Goal: Navigation & Orientation: Find specific page/section

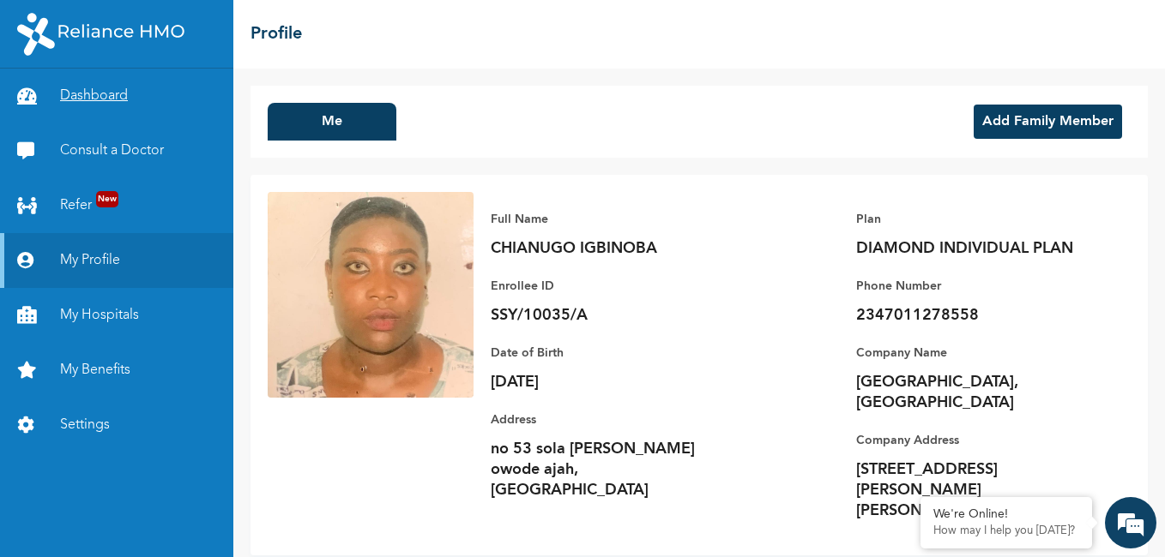
click at [97, 102] on link "Dashboard" at bounding box center [116, 96] width 233 height 55
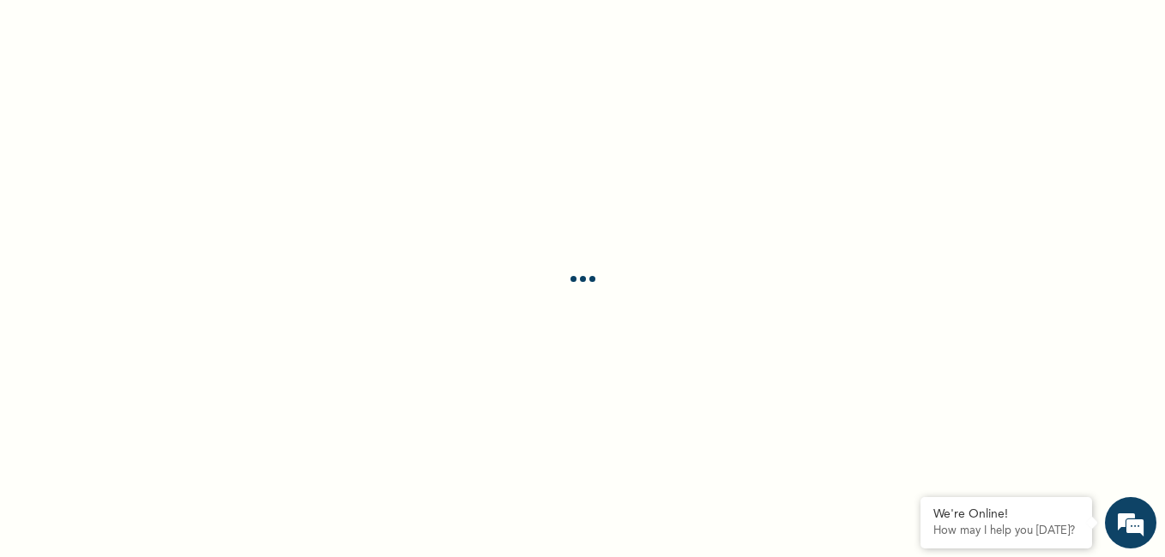
click at [97, 102] on div at bounding box center [582, 278] width 1165 height 557
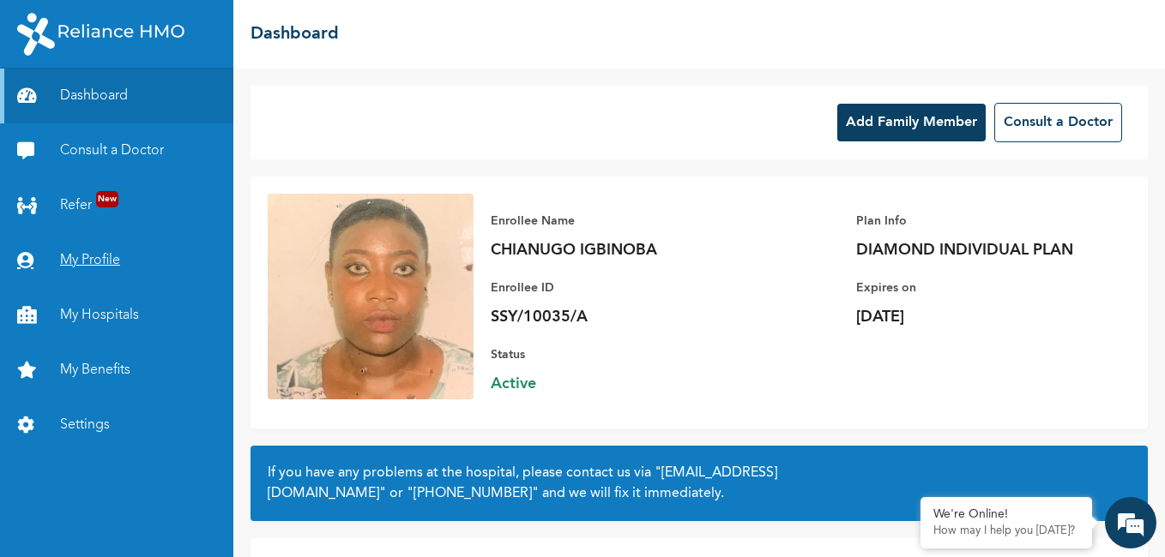
click at [99, 257] on link "My Profile" at bounding box center [116, 260] width 233 height 55
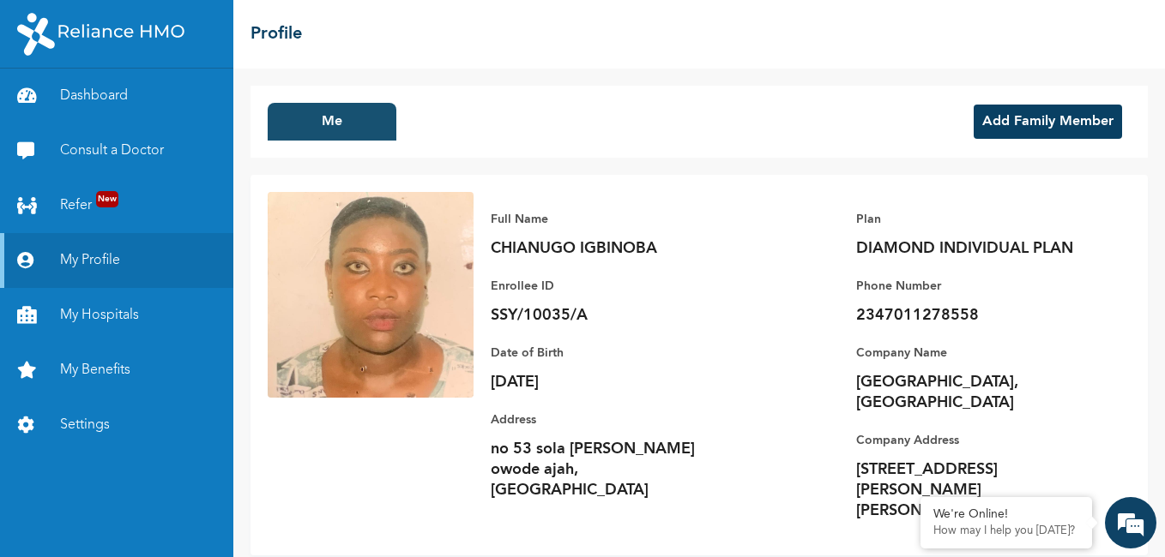
click at [328, 119] on button "Me" at bounding box center [332, 122] width 129 height 38
click at [997, 362] on p "Company Name" at bounding box center [976, 353] width 240 height 21
click at [94, 312] on link "My Hospitals" at bounding box center [116, 315] width 233 height 55
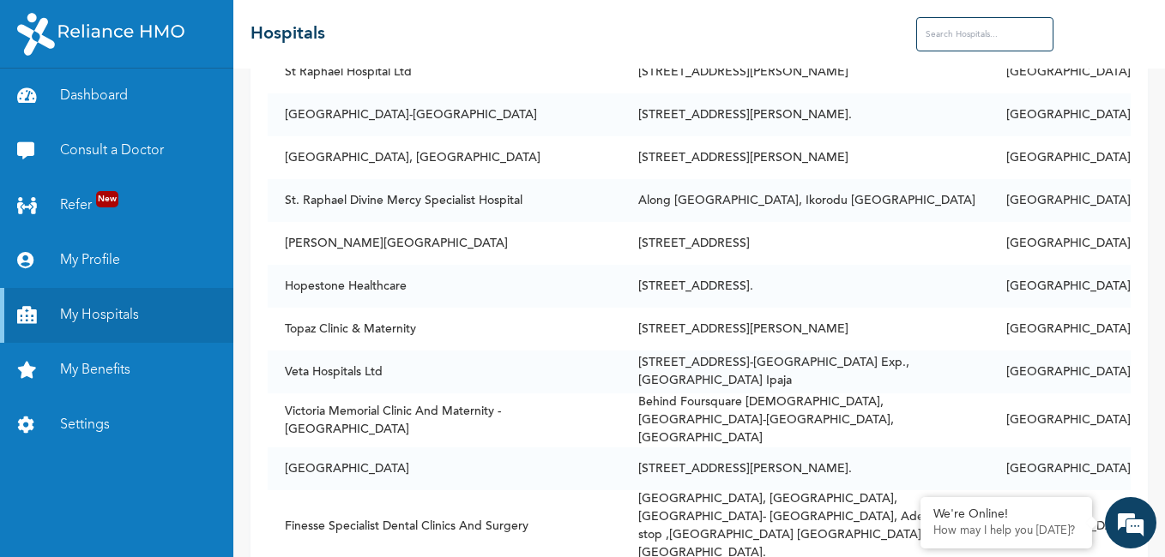
scroll to position [4906, 0]
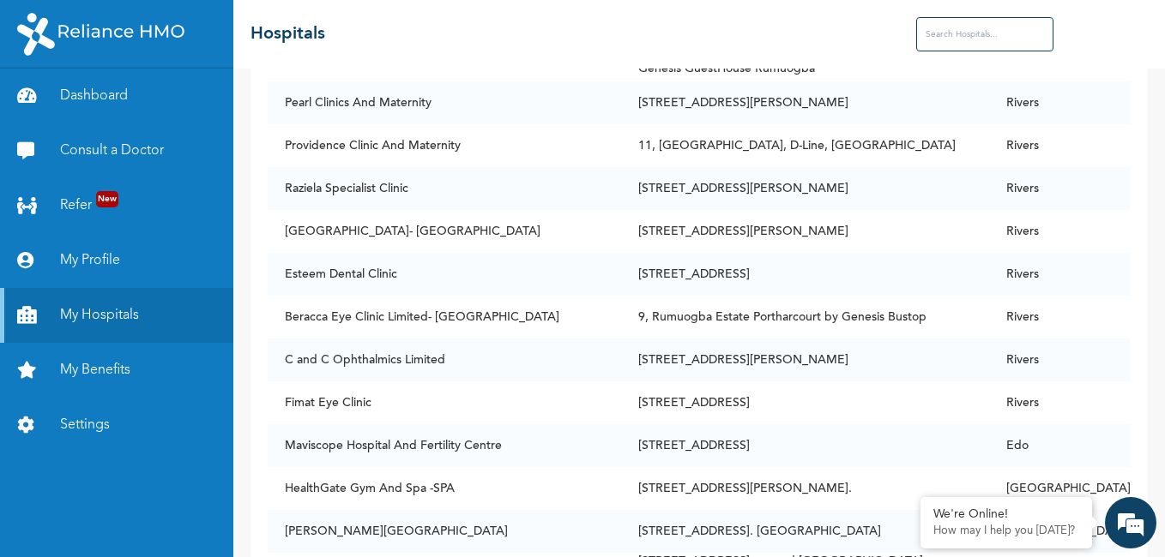
scroll to position [12946, 0]
